Goal: Navigation & Orientation: Find specific page/section

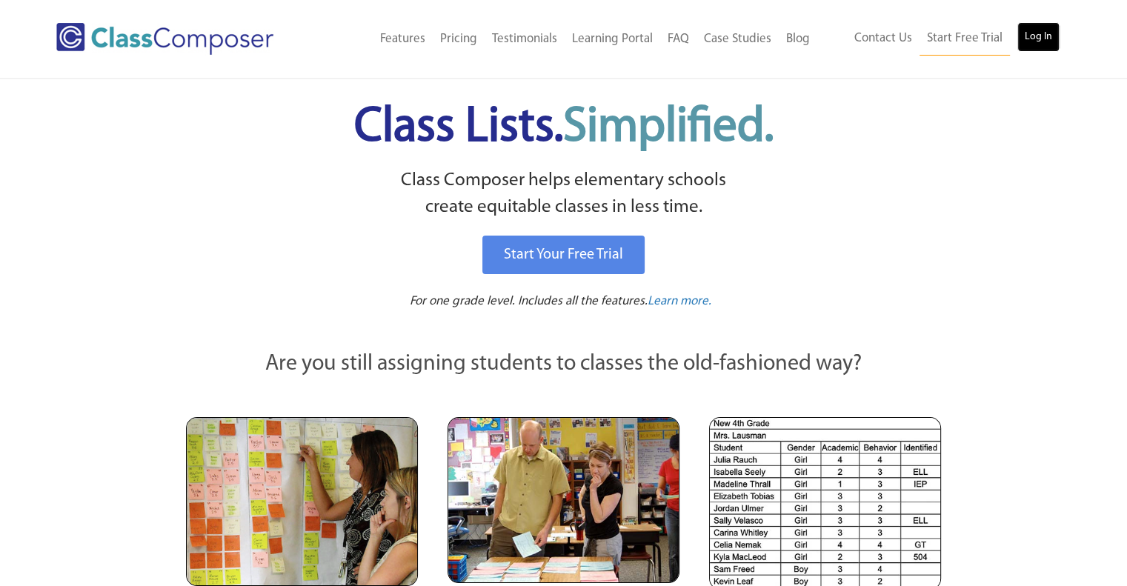
click at [1028, 41] on link "Log In" at bounding box center [1038, 37] width 42 height 30
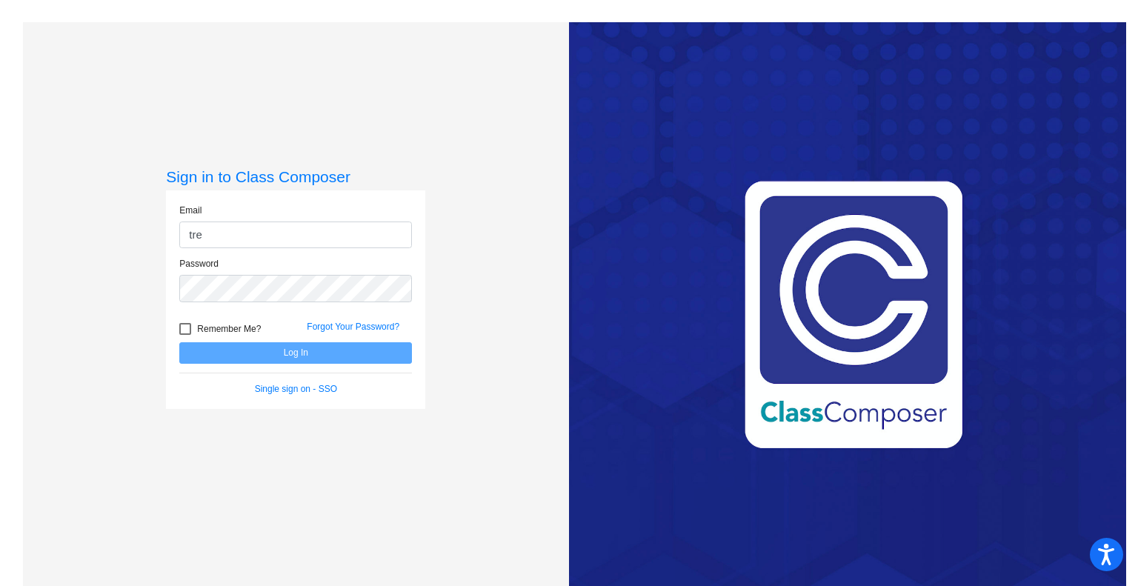
type input "[EMAIL_ADDRESS][DOMAIN_NAME]"
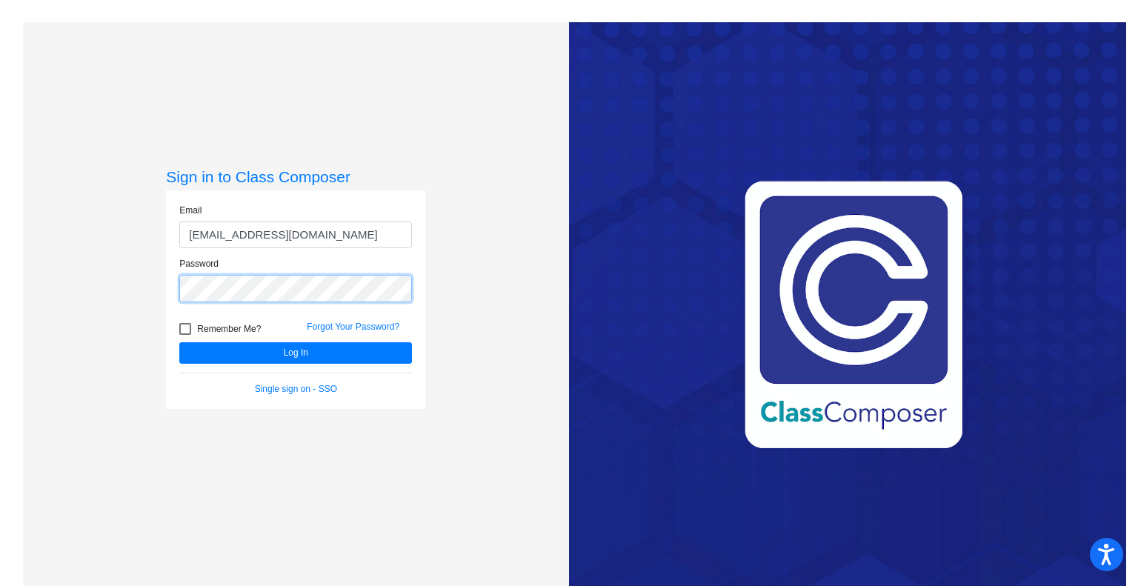
click at [179, 342] on button "Log In" at bounding box center [295, 352] width 233 height 21
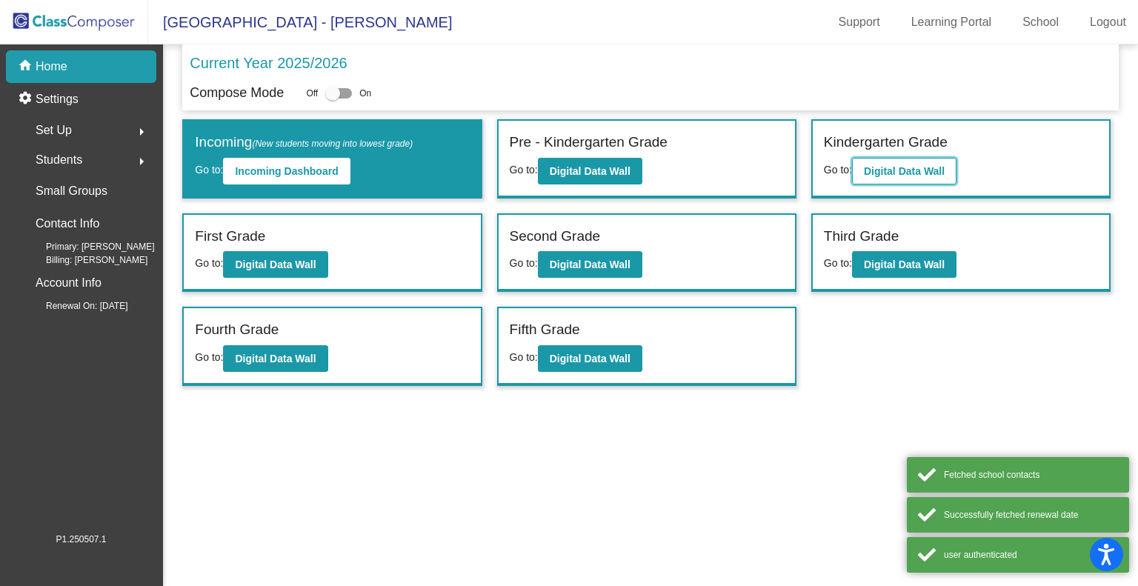
click at [881, 170] on b "Digital Data Wall" at bounding box center [904, 171] width 81 height 12
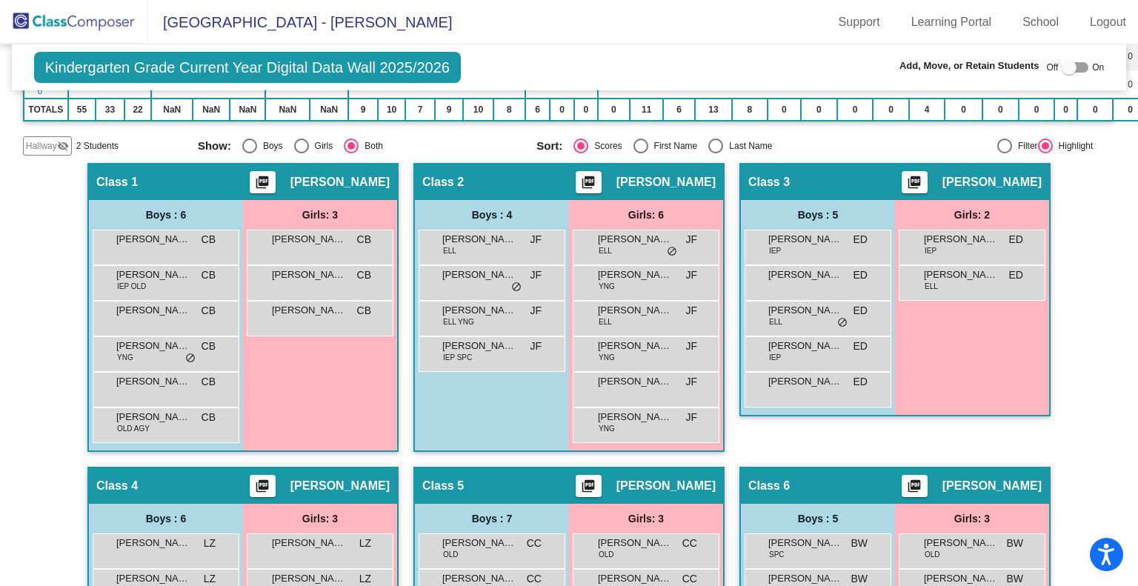
scroll to position [14, 0]
